Goal: Task Accomplishment & Management: Use online tool/utility

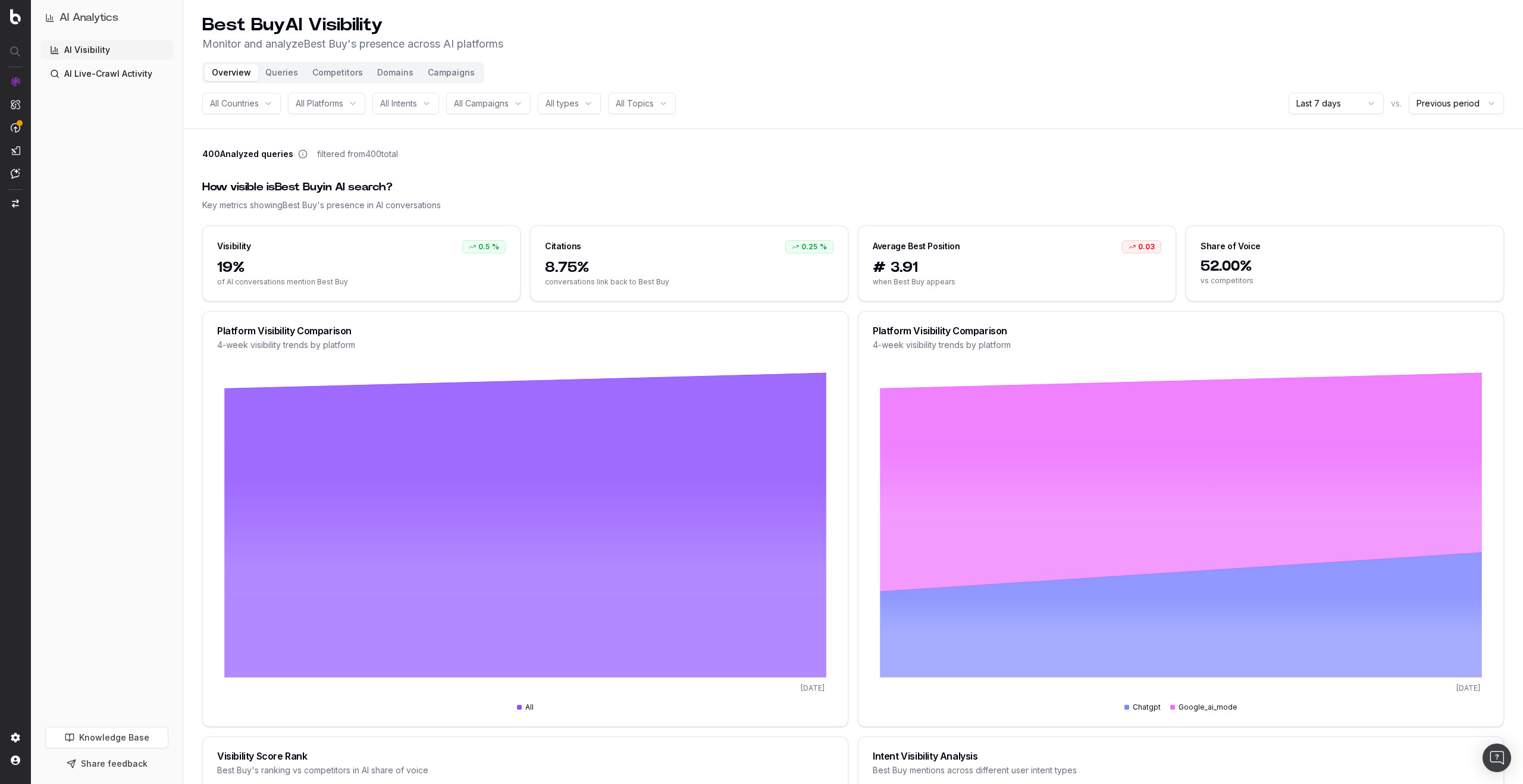
click at [662, 104] on div "All Topics" at bounding box center [641, 104] width 67 height 22
click at [649, 167] on div "video game" at bounding box center [662, 170] width 149 height 19
click at [636, 205] on div "electronic" at bounding box center [667, 207] width 149 height 19
